Goal: Task Accomplishment & Management: Complete application form

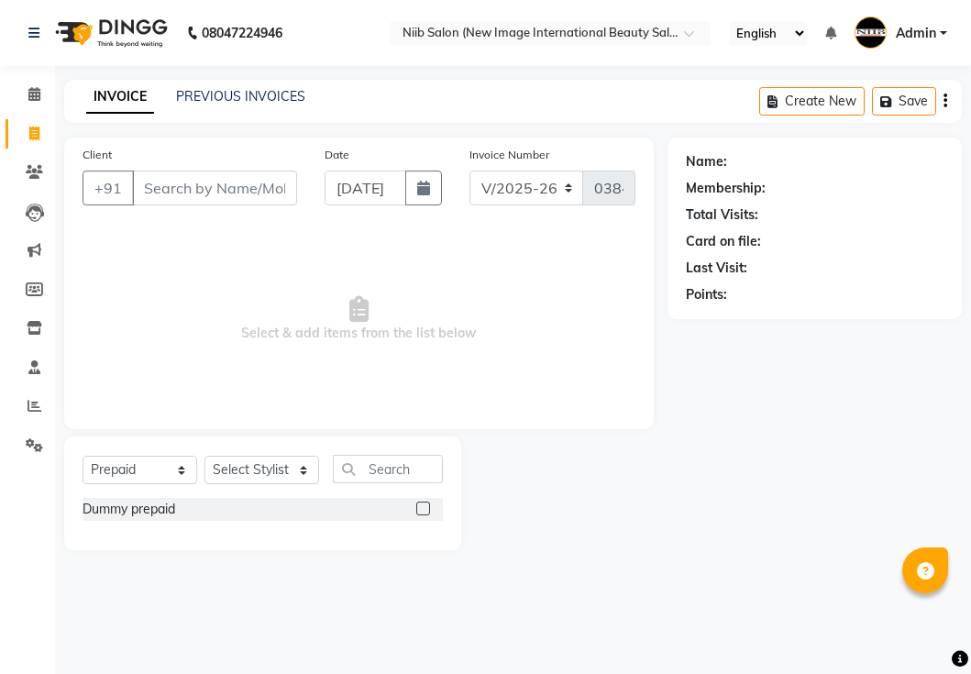
select select "5739"
select select "P"
drag, startPoint x: 0, startPoint y: 0, endPoint x: 159, endPoint y: 181, distance: 240.3
click at [159, 181] on input "Client" at bounding box center [214, 187] width 165 height 35
type input "9530547037"
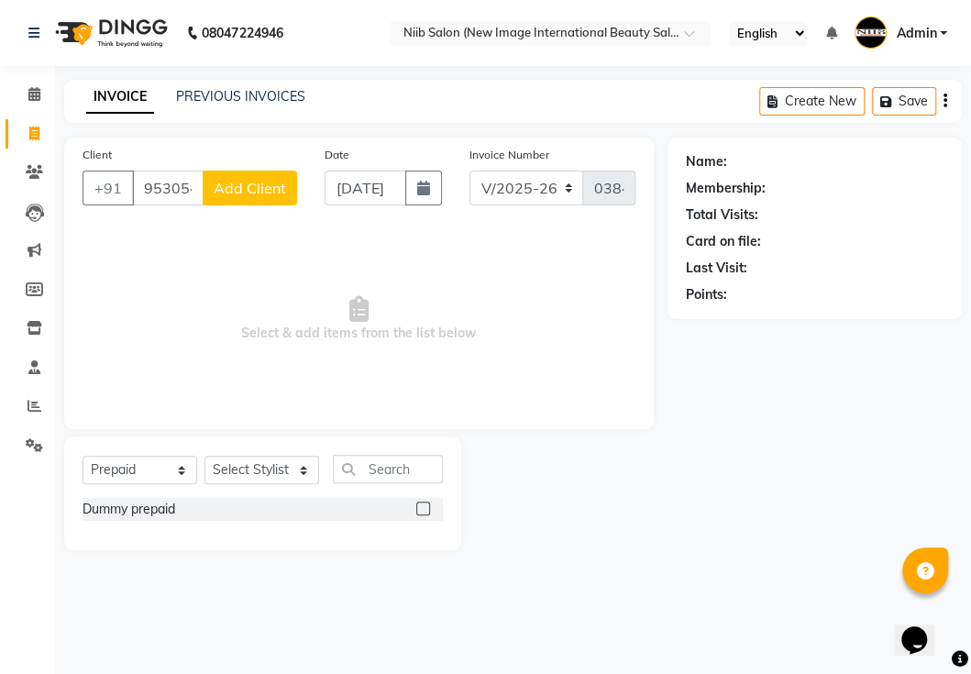
click at [255, 184] on span "Add Client" at bounding box center [250, 188] width 72 height 18
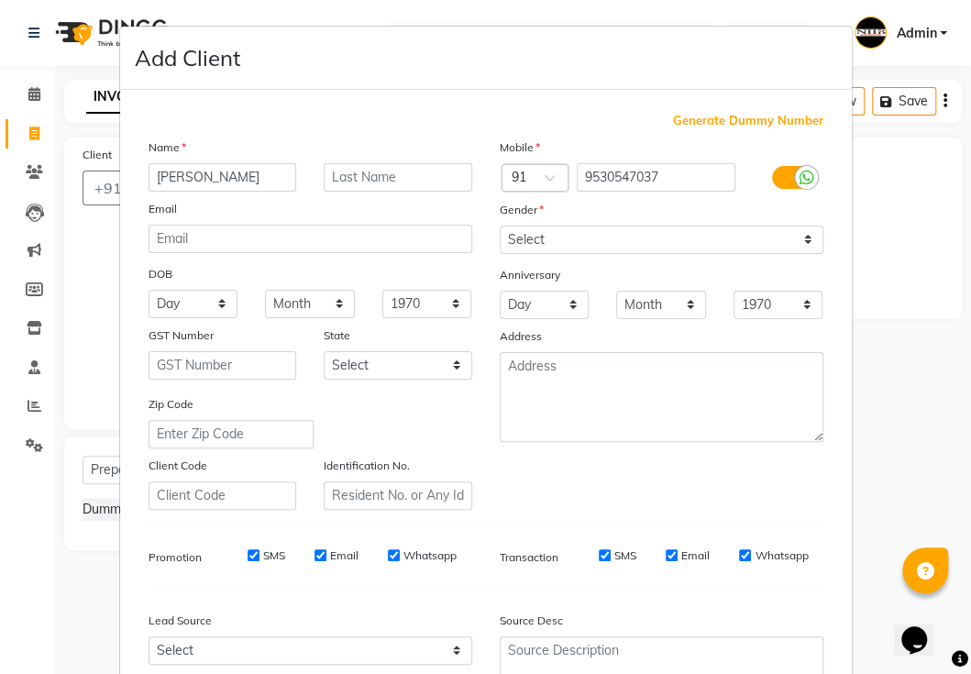
type input "[PERSON_NAME]"
click at [365, 181] on input "text" at bounding box center [398, 177] width 148 height 28
type input "."
click at [534, 236] on select "Select [DEMOGRAPHIC_DATA] [DEMOGRAPHIC_DATA] Other Prefer Not To Say" at bounding box center [662, 239] width 324 height 28
select select "[DEMOGRAPHIC_DATA]"
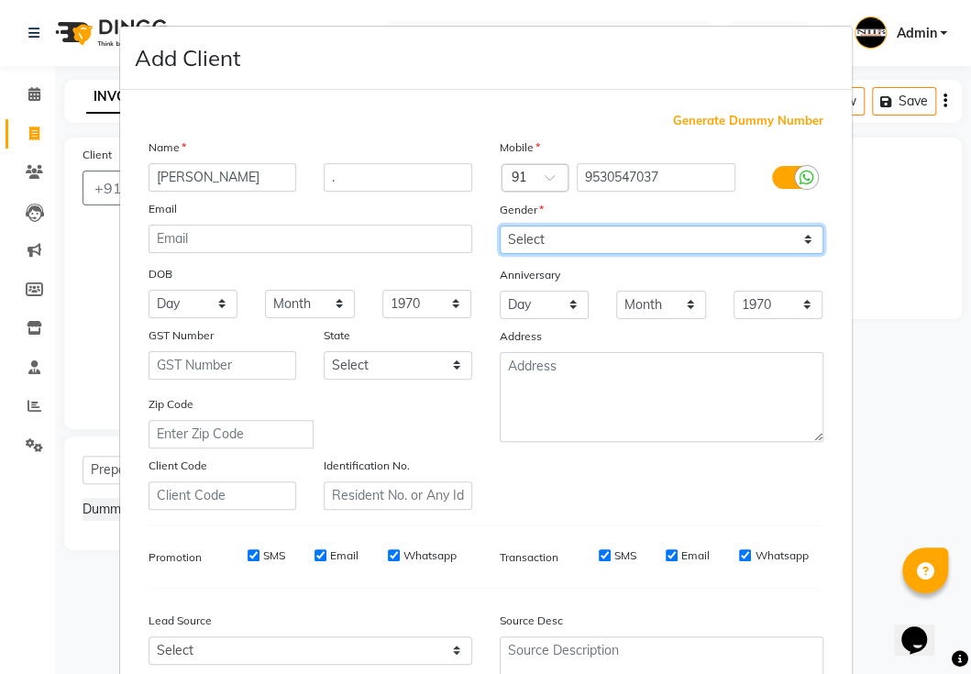
click at [500, 225] on select "Select [DEMOGRAPHIC_DATA] [DEMOGRAPHIC_DATA] Other Prefer Not To Say" at bounding box center [662, 239] width 324 height 28
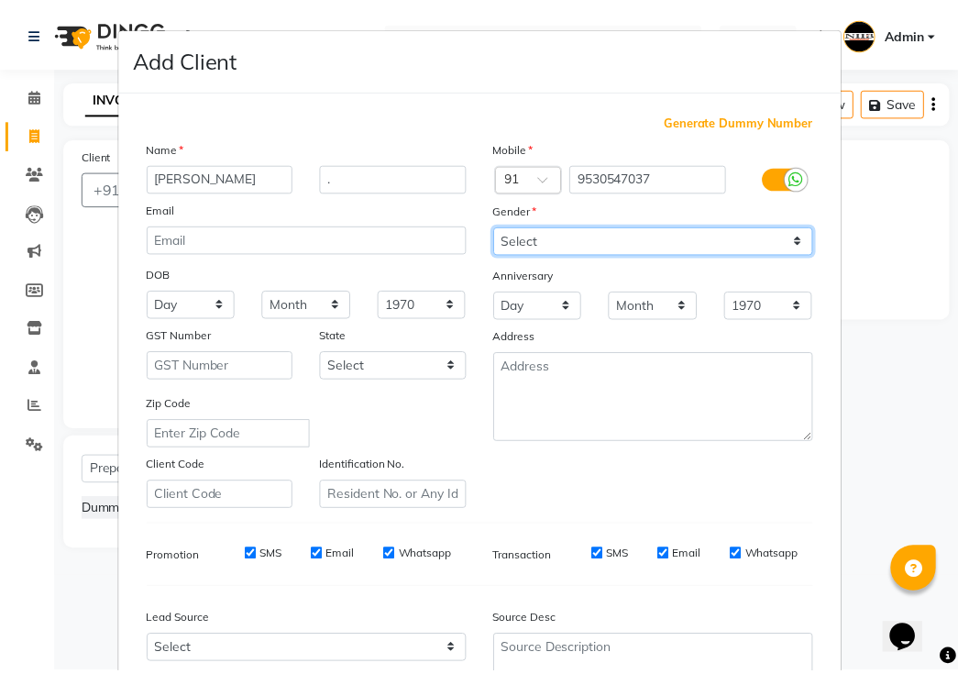
scroll to position [174, 0]
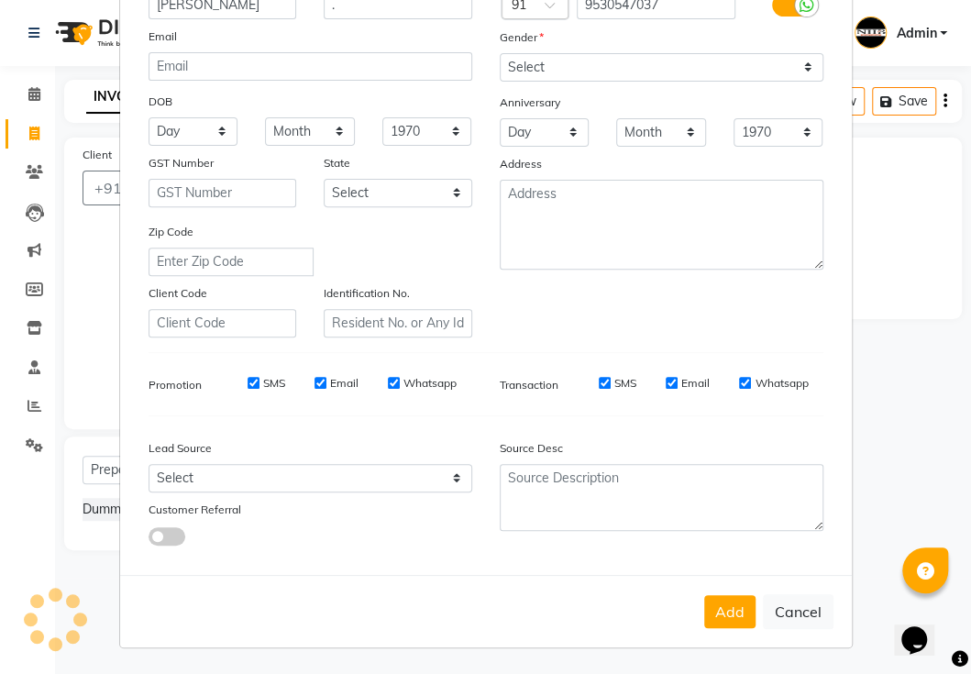
click at [718, 610] on button "Add" at bounding box center [729, 611] width 51 height 33
select select
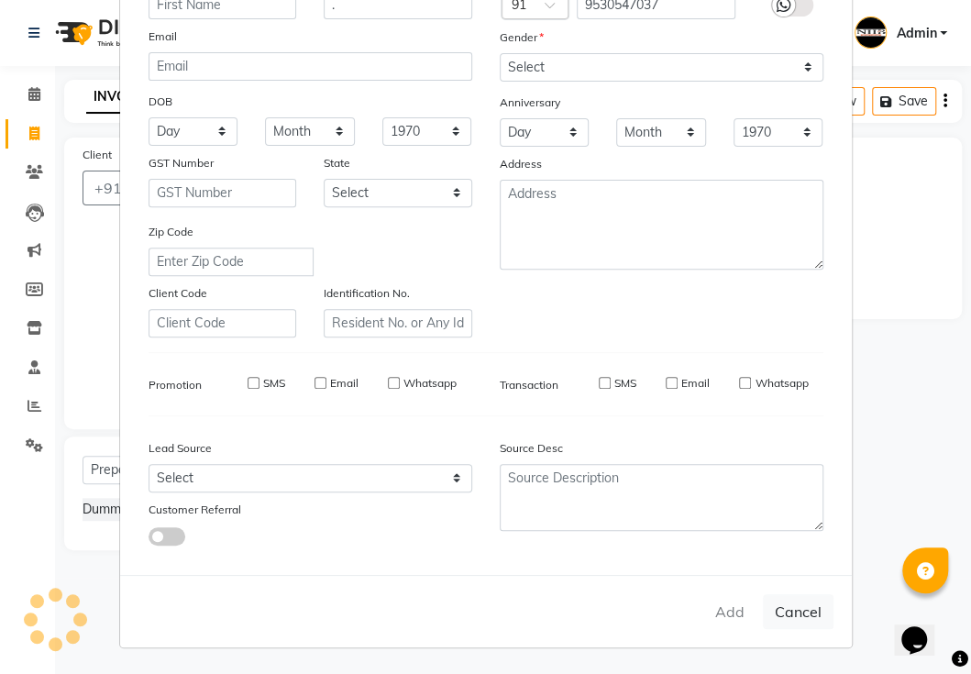
select select
checkbox input "false"
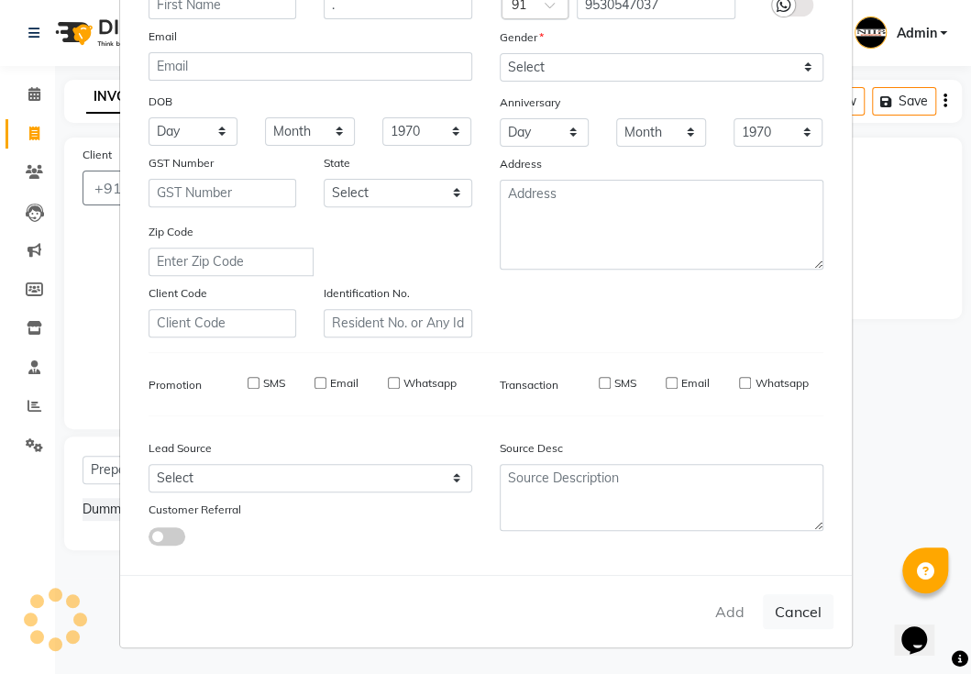
checkbox input "false"
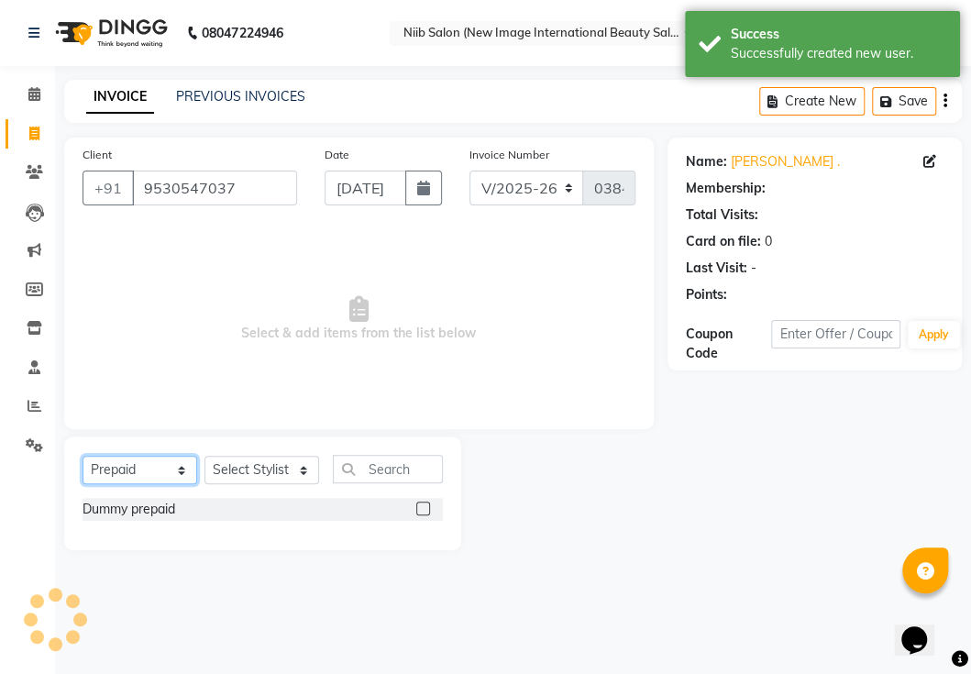
click at [126, 477] on select "Select Service Product Membership Package Voucher Prepaid Gift Card" at bounding box center [139, 470] width 115 height 28
select select "service"
click at [82, 456] on select "Select Service Product Membership Package Voucher Prepaid Gift Card" at bounding box center [139, 470] width 115 height 28
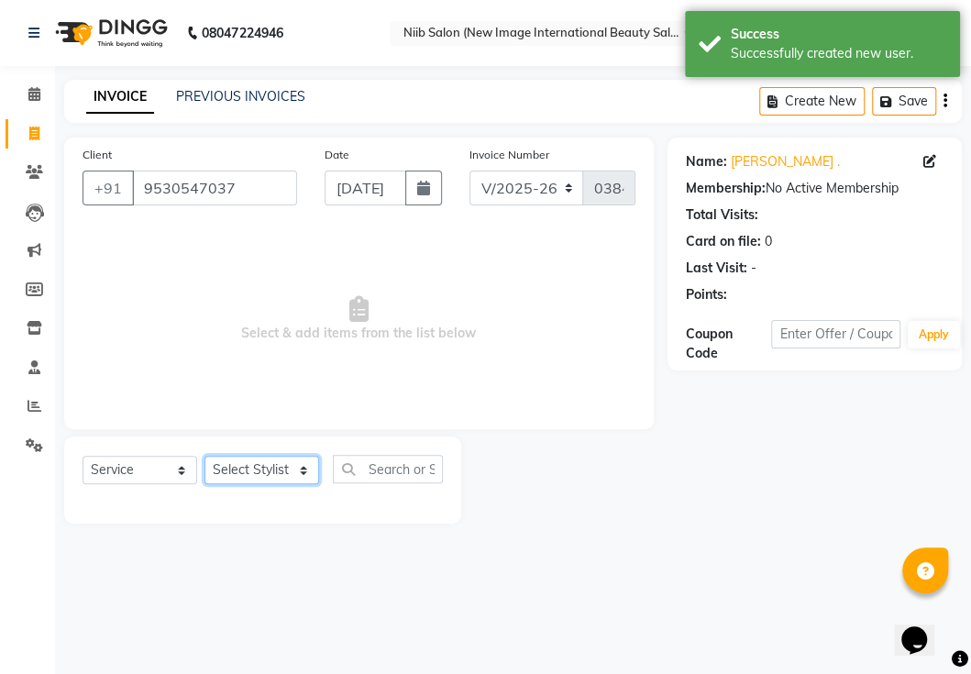
click at [247, 467] on select "Select Stylist [PERSON_NAME] Jyoti kajal [PERSON_NAME] spa beaution [PERSON_NAM…" at bounding box center [261, 470] width 115 height 28
select select "45063"
click at [204, 456] on select "Select Stylist [PERSON_NAME] Jyoti kajal [PERSON_NAME] spa beaution [PERSON_NAM…" at bounding box center [261, 470] width 115 height 28
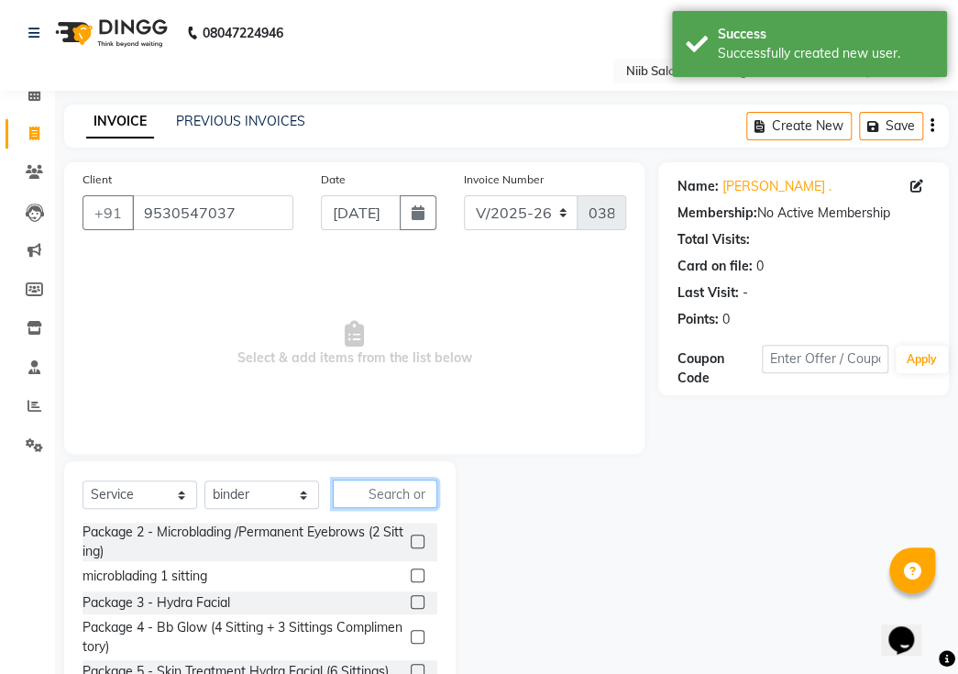
click at [417, 479] on input "text" at bounding box center [385, 493] width 104 height 28
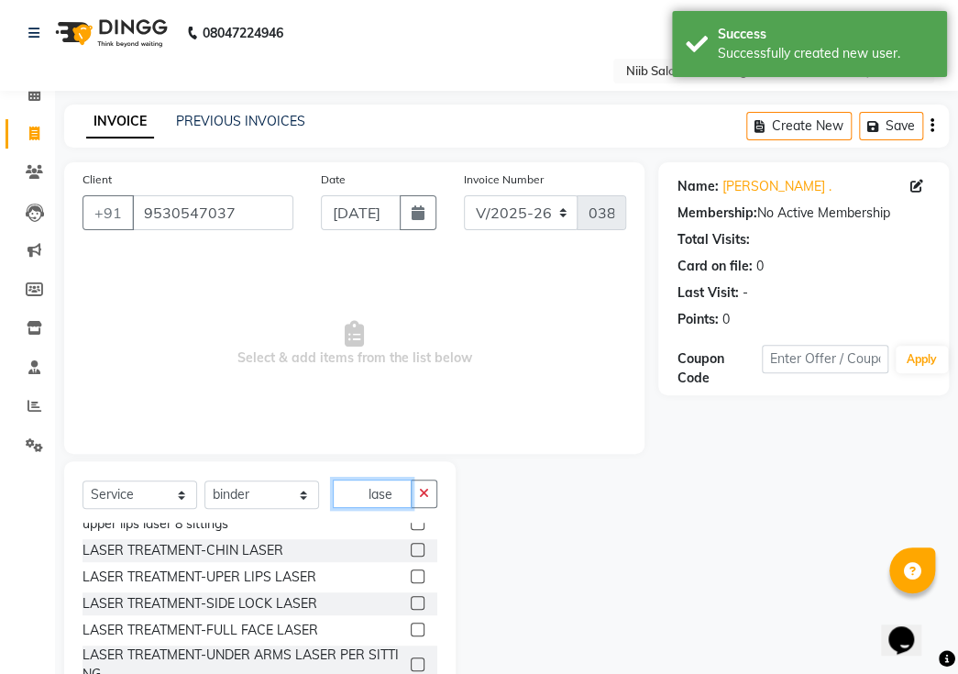
scroll to position [0, 0]
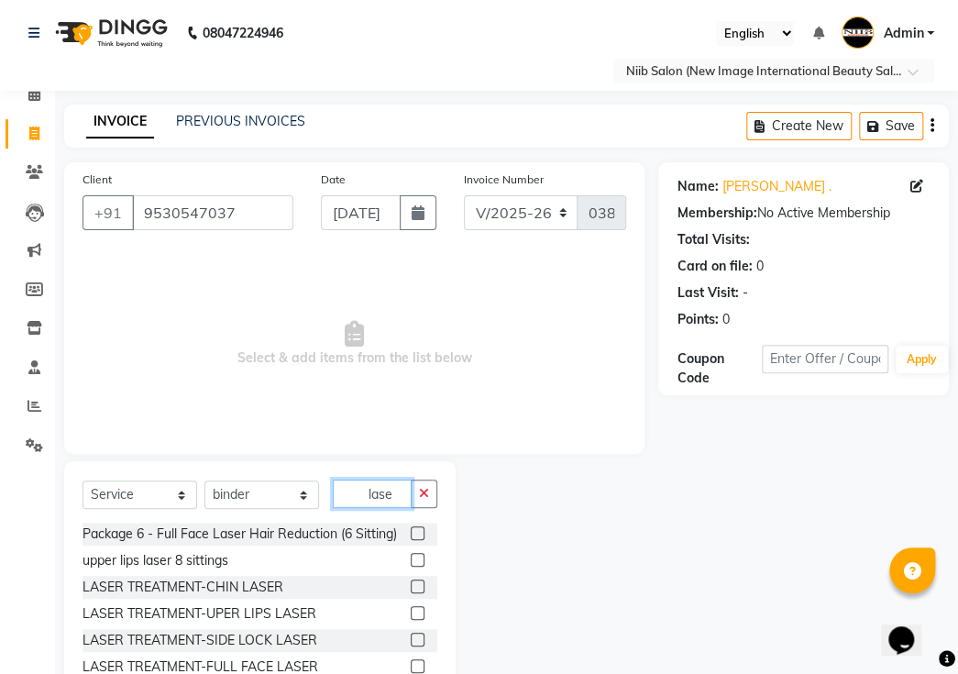
type input "lase"
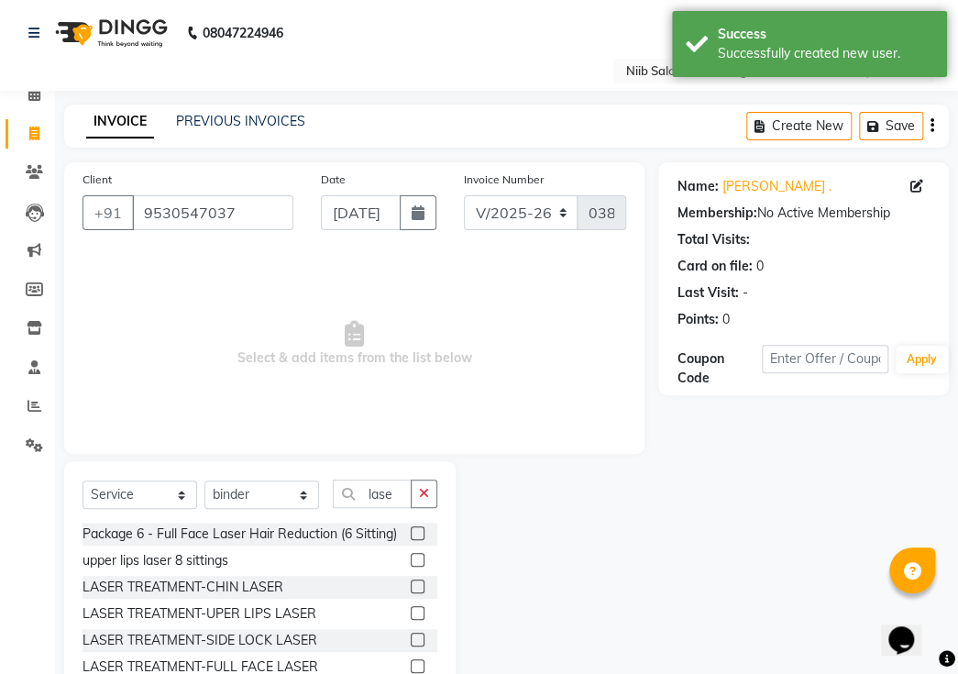
click at [411, 526] on label at bounding box center [418, 533] width 14 height 14
click at [411, 528] on input "checkbox" at bounding box center [417, 534] width 12 height 12
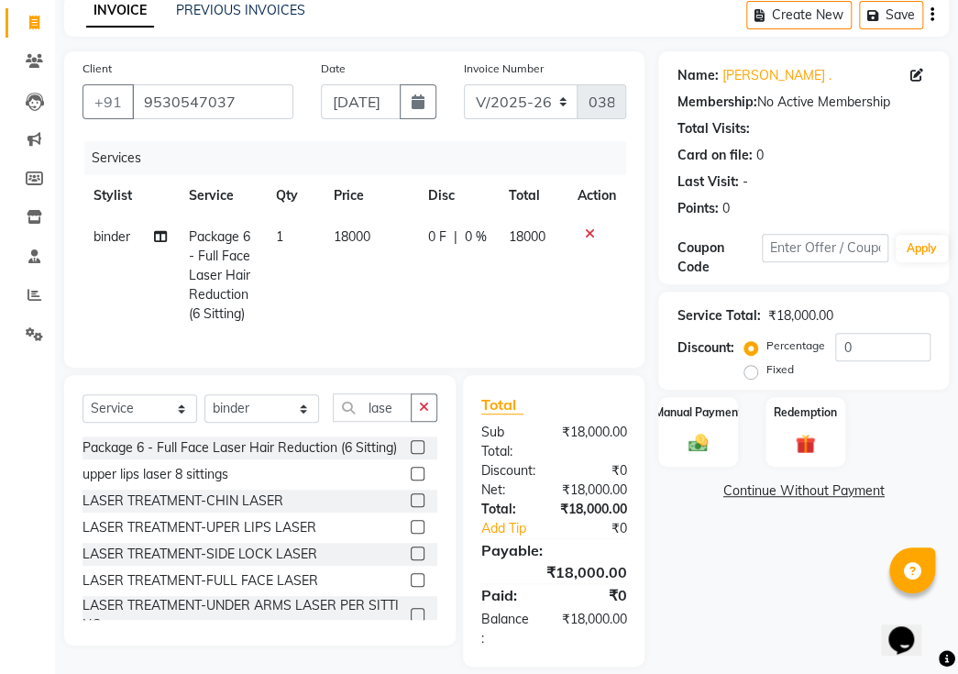
scroll to position [118, 0]
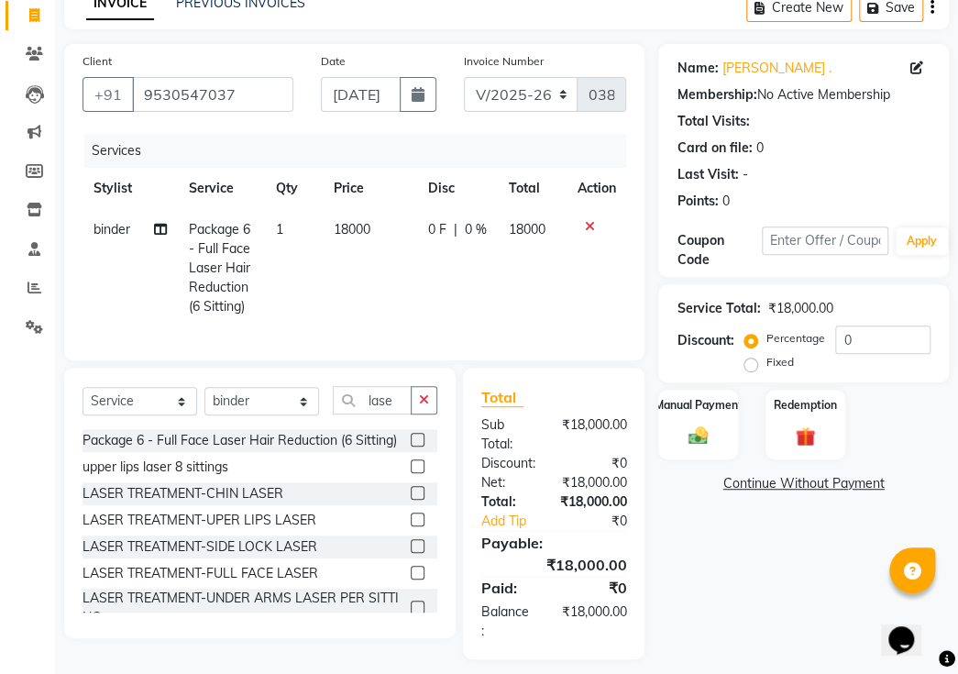
click at [411, 434] on label at bounding box center [418, 440] width 14 height 14
click at [411, 434] on input "checkbox" at bounding box center [417, 440] width 12 height 12
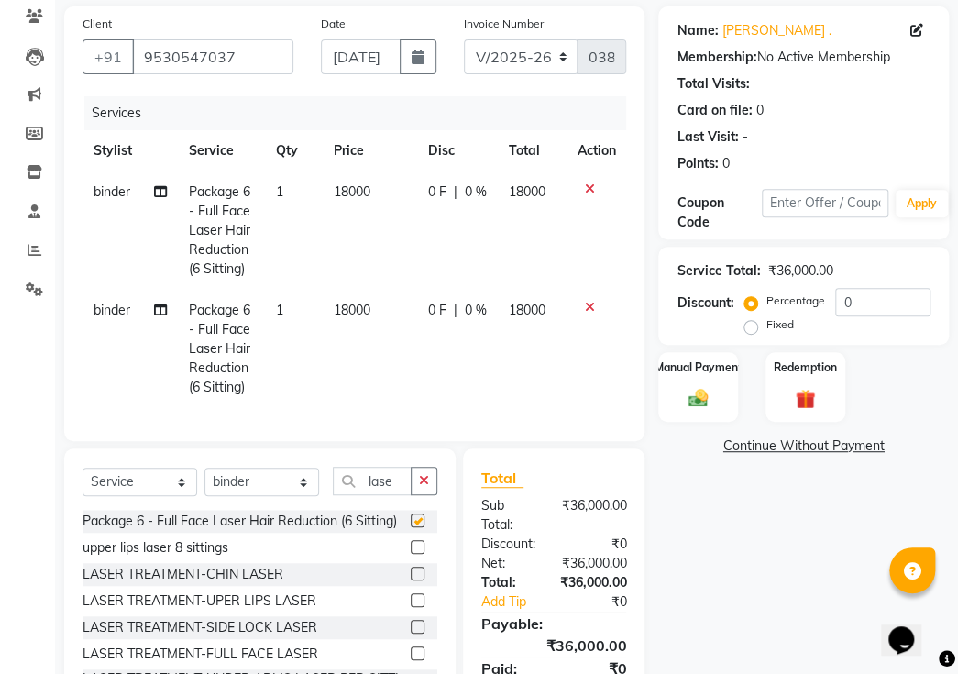
checkbox input "false"
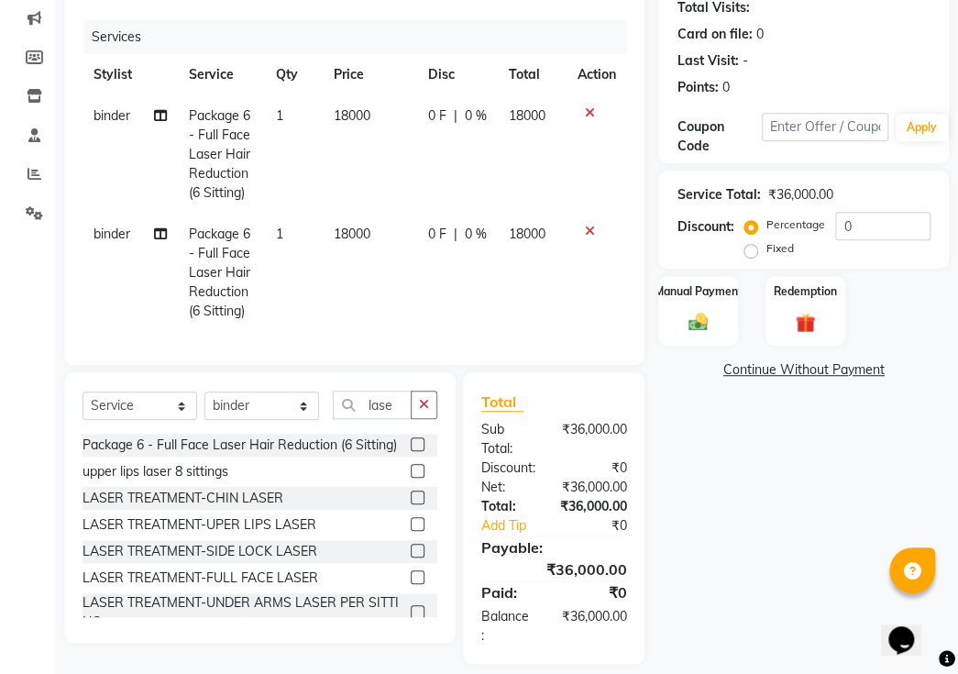
scroll to position [236, 0]
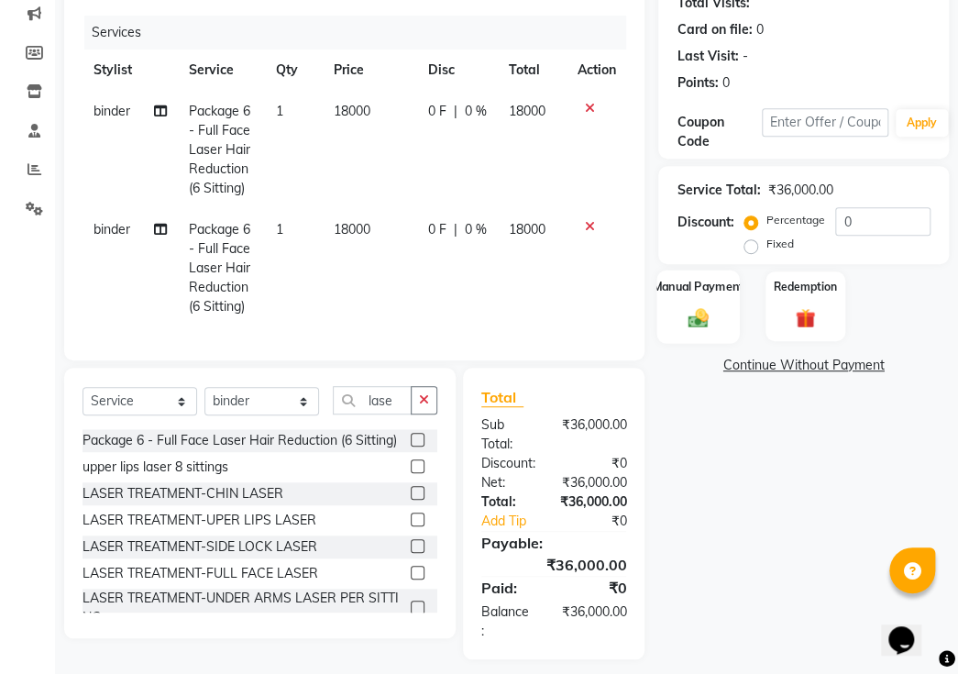
click at [715, 300] on div "Manual Payment" at bounding box center [698, 305] width 82 height 73
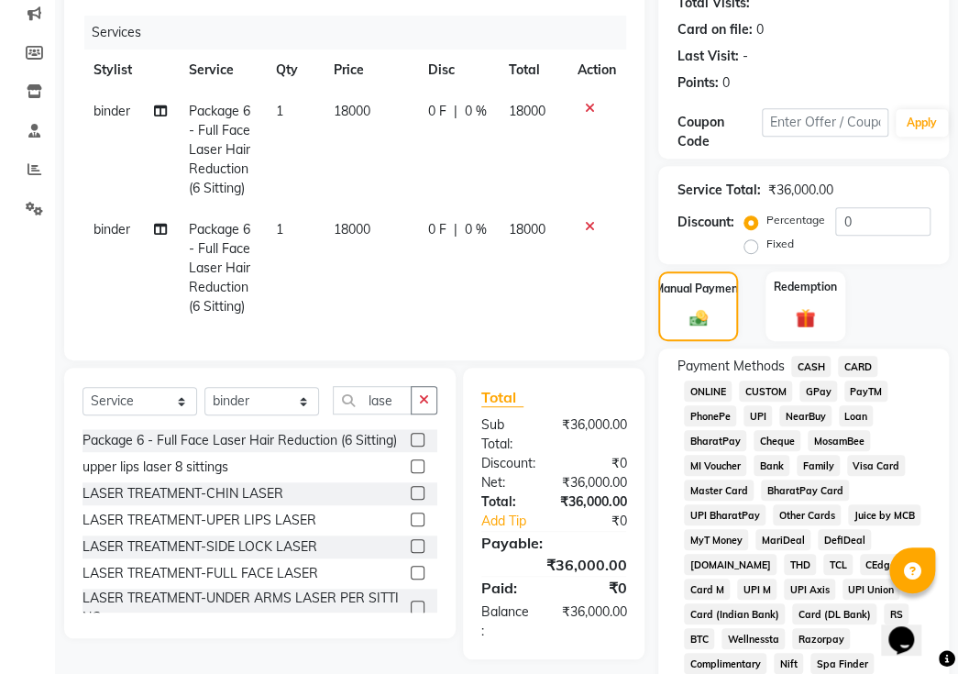
click at [765, 236] on label "Fixed" at bounding box center [778, 244] width 27 height 16
click at [752, 237] on input "Fixed" at bounding box center [754, 243] width 13 height 13
radio input "true"
click at [879, 207] on input "0" at bounding box center [882, 221] width 95 height 28
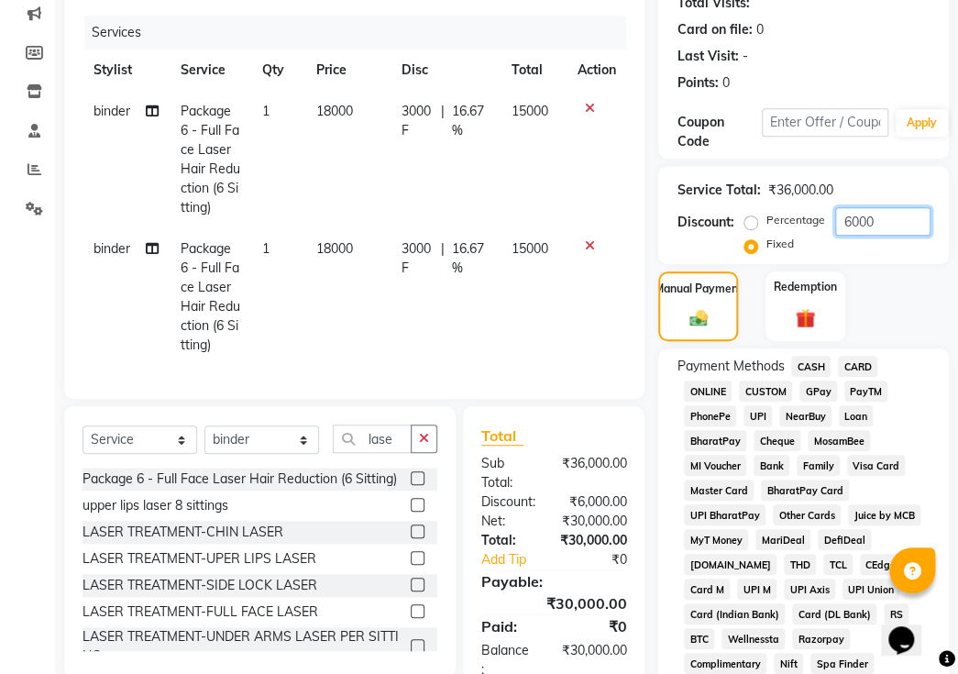
type input "6000"
click at [805, 356] on span "CASH" at bounding box center [810, 366] width 39 height 21
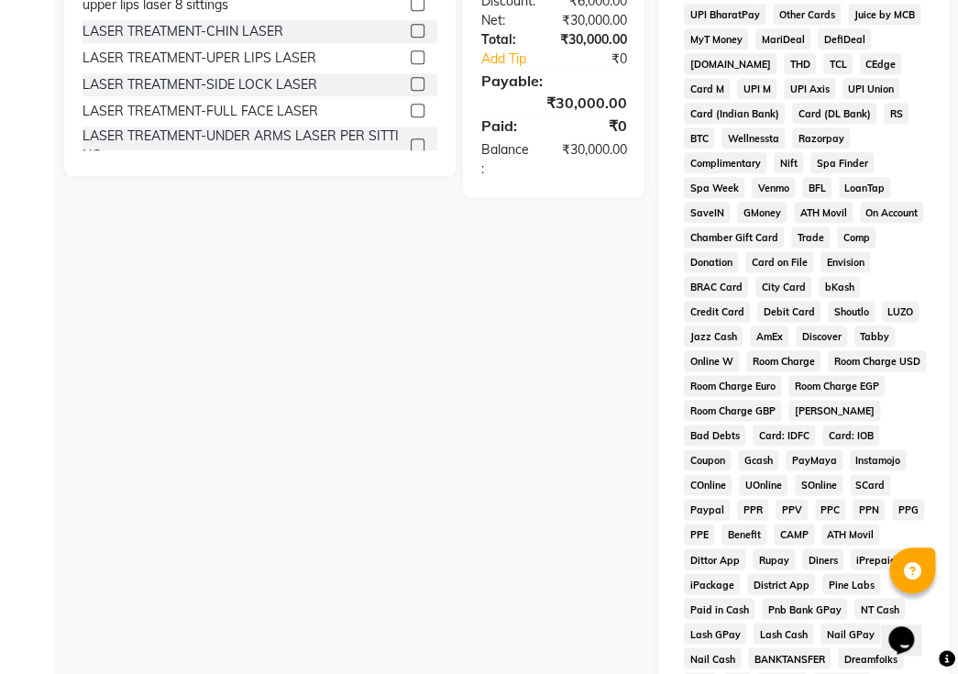
scroll to position [996, 0]
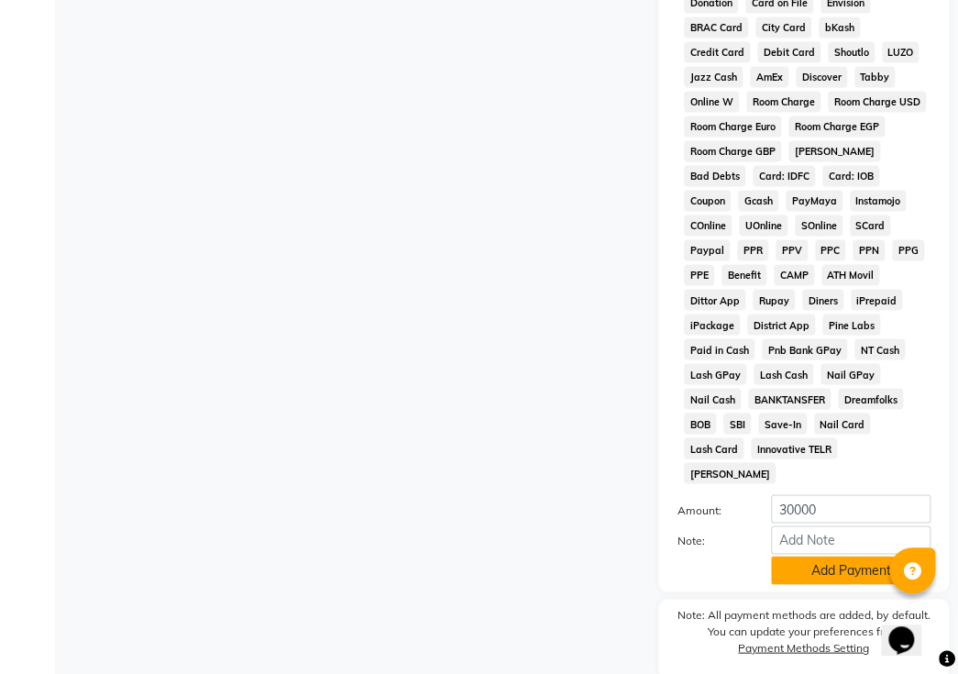
click at [798, 555] on button "Add Payment" at bounding box center [850, 569] width 159 height 28
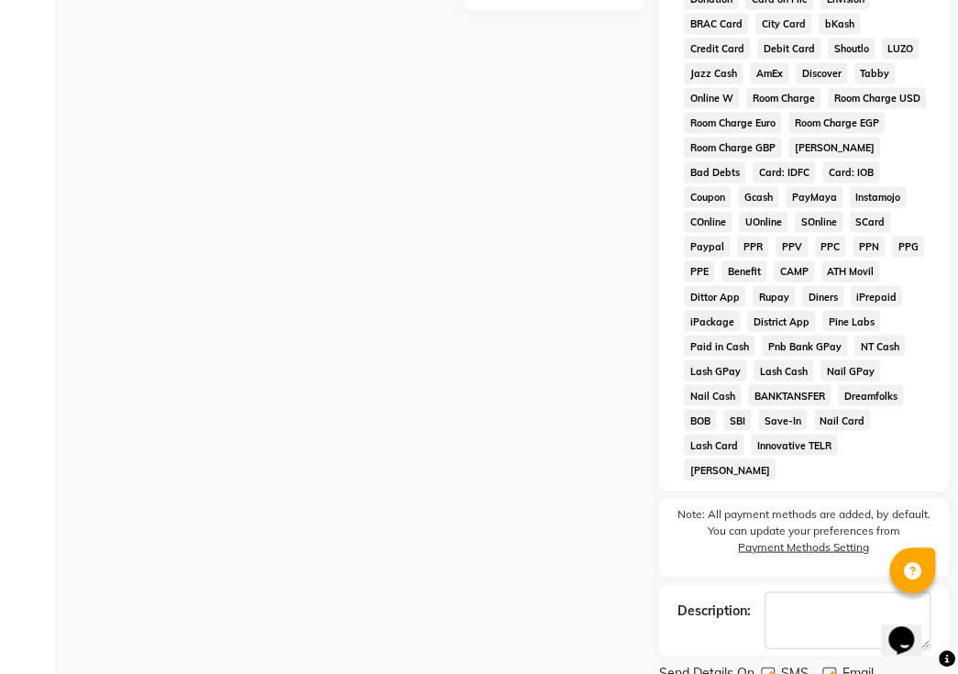
scroll to position [1003, 0]
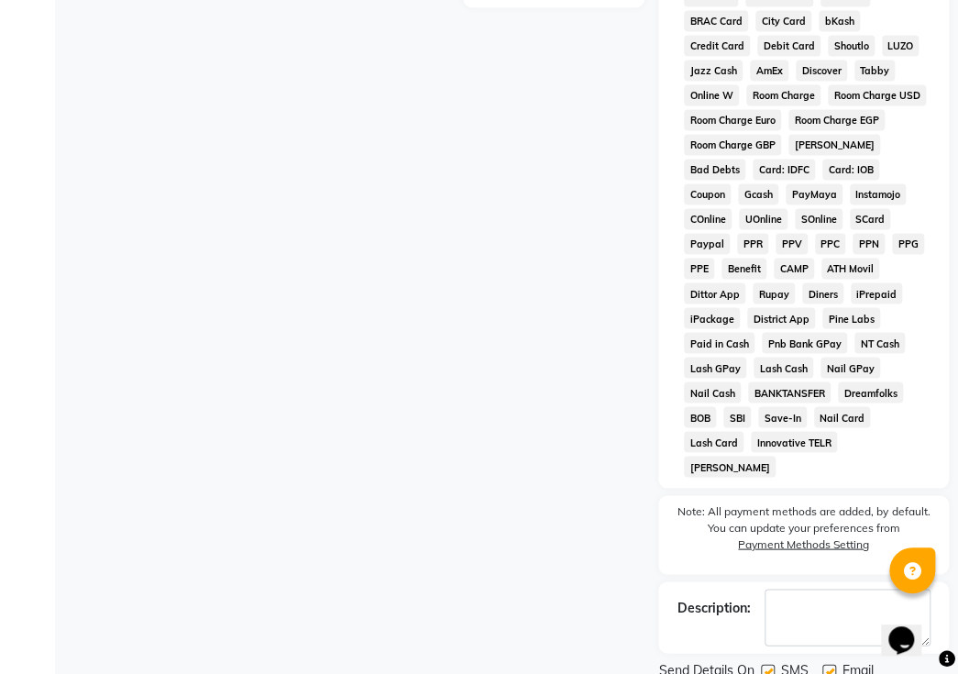
click at [762, 664] on label at bounding box center [768, 671] width 14 height 14
click at [762, 665] on input "checkbox" at bounding box center [767, 671] width 12 height 12
checkbox input "false"
drag, startPoint x: 833, startPoint y: 603, endPoint x: 825, endPoint y: 608, distance: 9.4
click at [831, 664] on label at bounding box center [829, 671] width 14 height 14
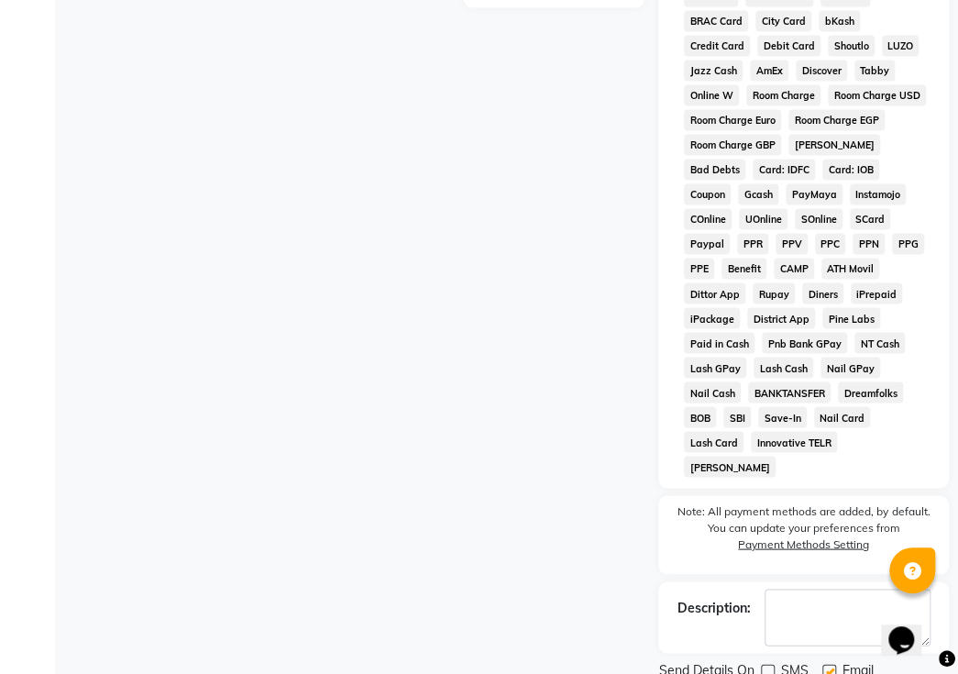
click at [831, 665] on input "checkbox" at bounding box center [828, 671] width 12 height 12
checkbox input "false"
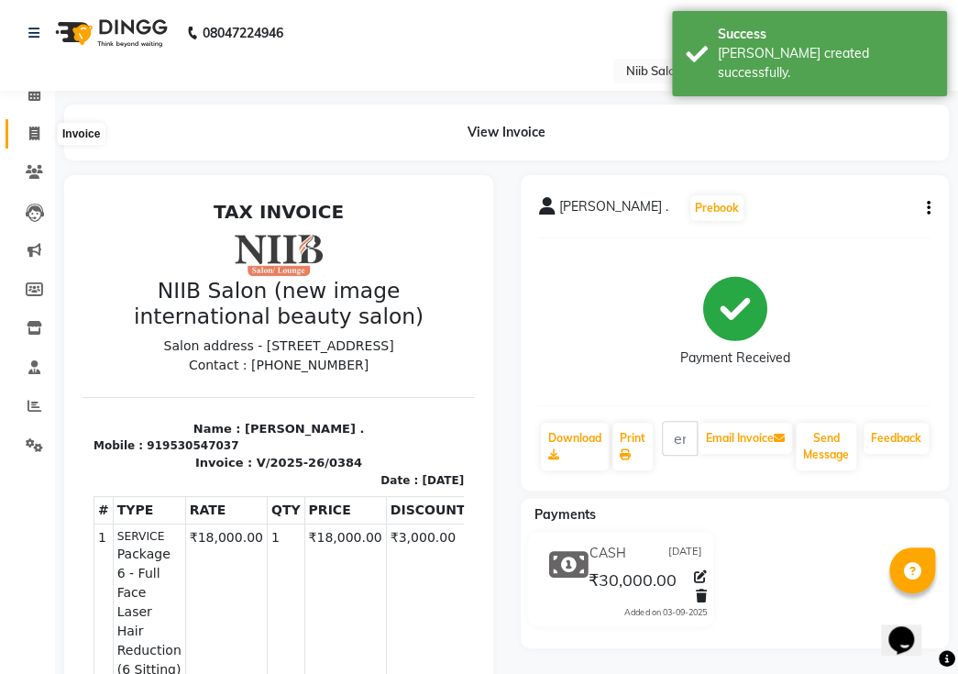
click at [41, 137] on span at bounding box center [34, 134] width 32 height 21
select select "service"
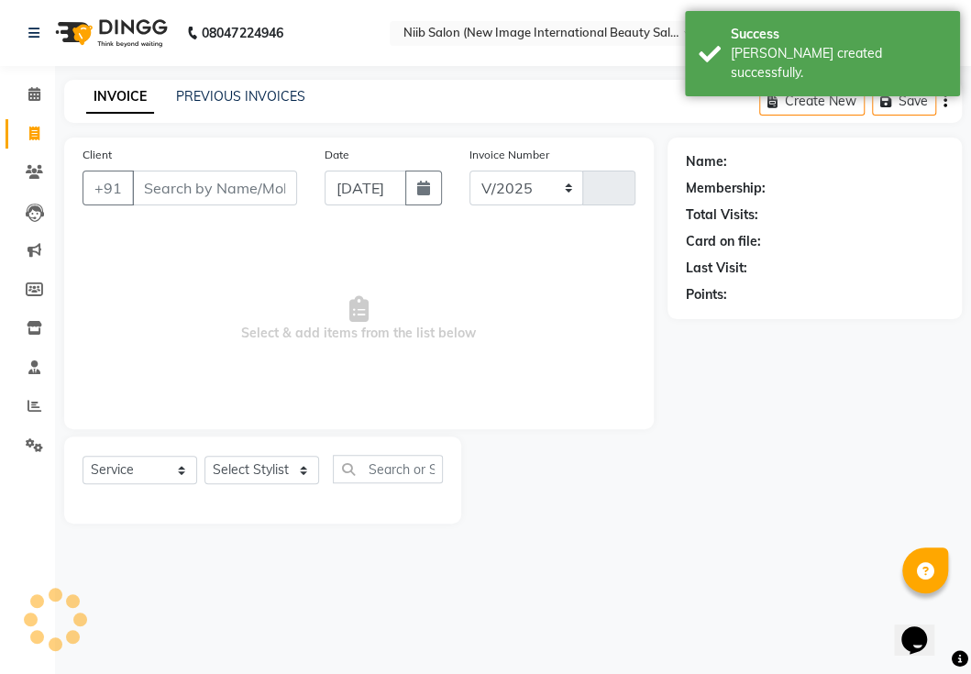
select select "5739"
type input "0385"
select select "P"
